Goal: Entertainment & Leisure: Consume media (video, audio)

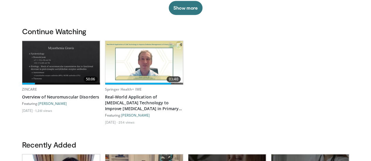
scroll to position [139, 0]
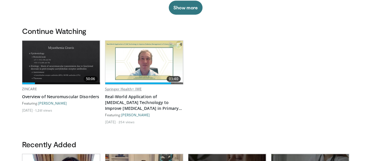
click at [118, 92] on link "Springer Health+ IME" at bounding box center [123, 89] width 37 height 5
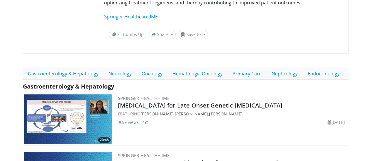
scroll to position [115, 0]
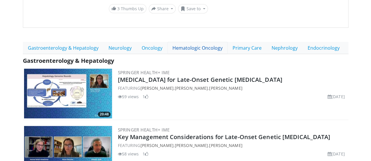
click at [188, 51] on link "Hematologic Oncology" at bounding box center [197, 48] width 60 height 12
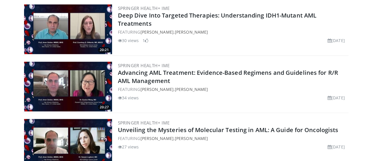
scroll to position [249, 0]
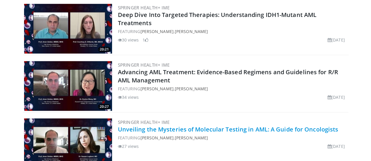
click at [137, 130] on link "Unveiling the Mysteries of Molecular Testing in AML: A Guide for Oncologists" at bounding box center [228, 130] width 220 height 8
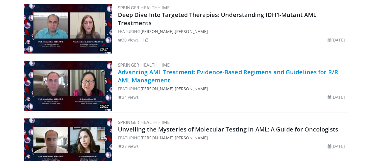
click at [119, 72] on link "Advancing AML Treatment: Evidence-Based Regimens and Guidelines for R/R AML Man…" at bounding box center [228, 76] width 220 height 16
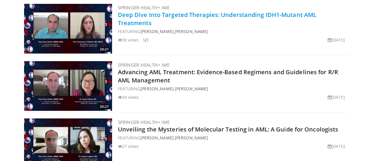
click at [120, 15] on link "Deep Dive Into Targeted Therapies: Understanding IDH1-Mutant AML Treatments" at bounding box center [217, 19] width 198 height 16
